Goal: Book appointment/travel/reservation

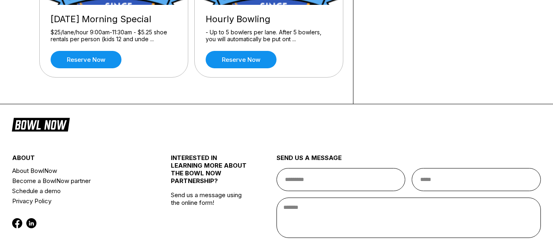
scroll to position [321, 0]
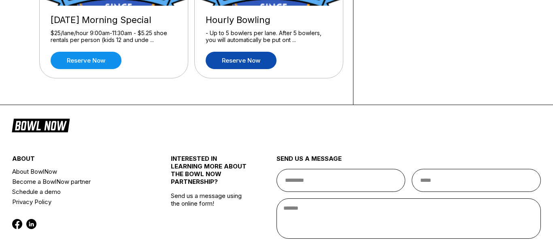
click at [225, 60] on link "Reserve now" at bounding box center [241, 60] width 71 height 17
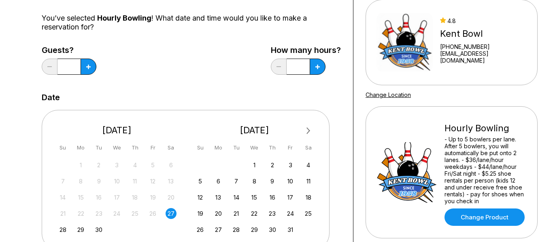
scroll to position [79, 0]
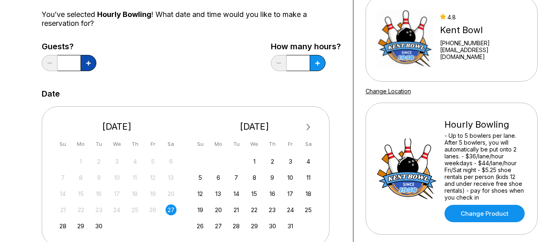
click at [88, 66] on button at bounding box center [89, 63] width 16 height 16
type input "*"
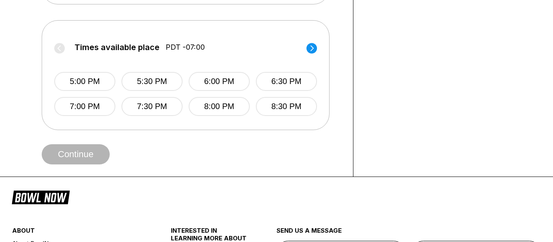
scroll to position [324, 0]
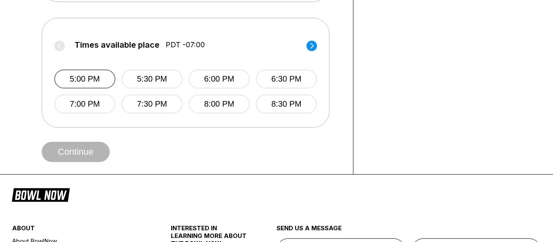
click at [110, 77] on button "5:00 PM" at bounding box center [84, 79] width 61 height 19
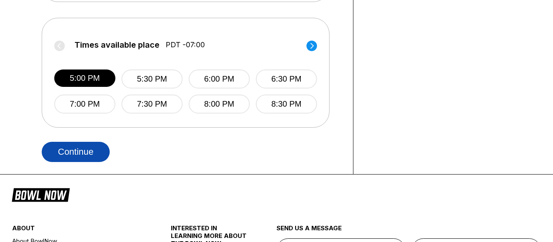
click at [85, 157] on button "Continue" at bounding box center [76, 152] width 68 height 20
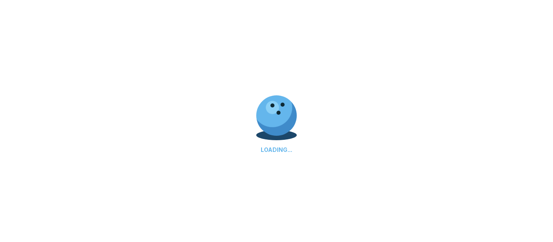
select select "**"
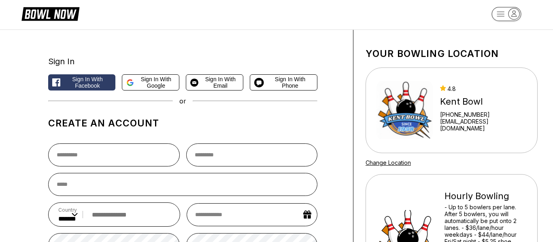
scroll to position [6, 0]
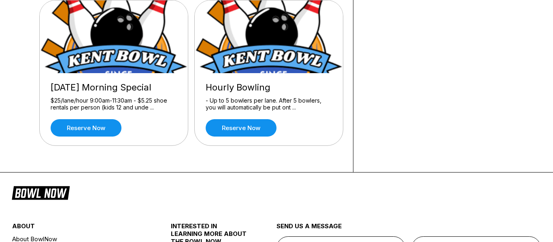
scroll to position [258, 0]
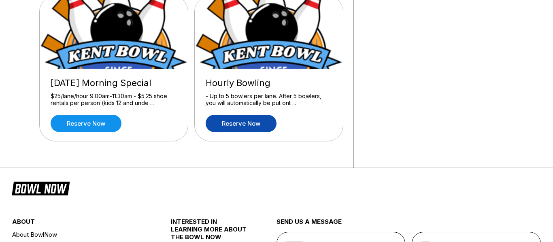
click at [222, 128] on link "Reserve now" at bounding box center [241, 123] width 71 height 17
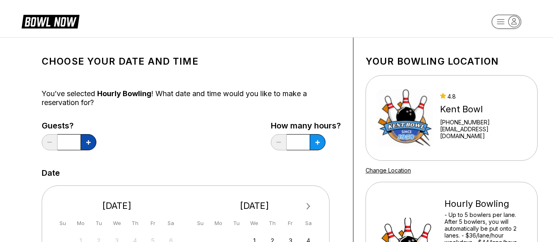
click at [90, 144] on icon at bounding box center [88, 142] width 4 height 4
type input "*"
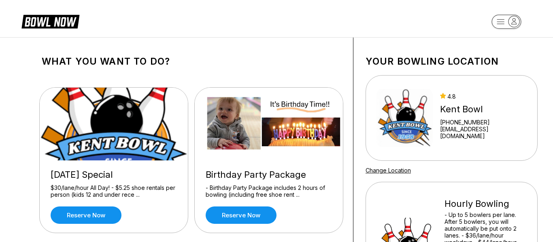
click at [50, 17] on icon at bounding box center [50, 20] width 58 height 15
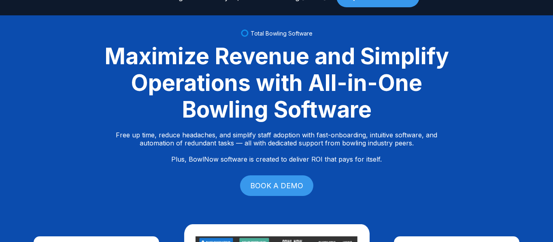
scroll to position [60, 0]
